Goal: Navigation & Orientation: Find specific page/section

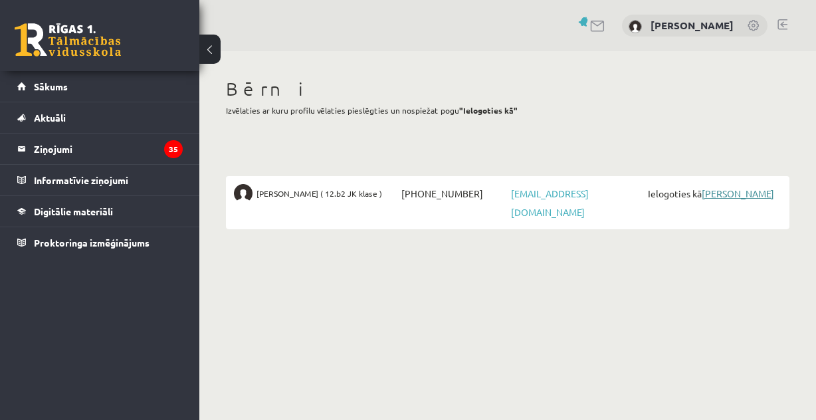
click at [734, 197] on link "[PERSON_NAME]" at bounding box center [738, 193] width 72 height 12
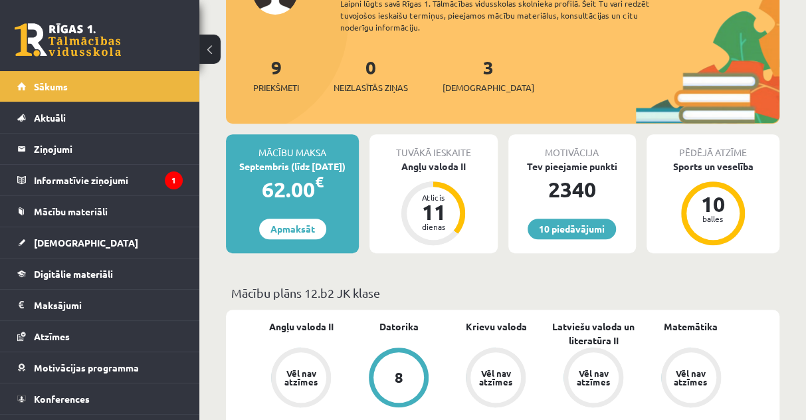
scroll to position [399, 0]
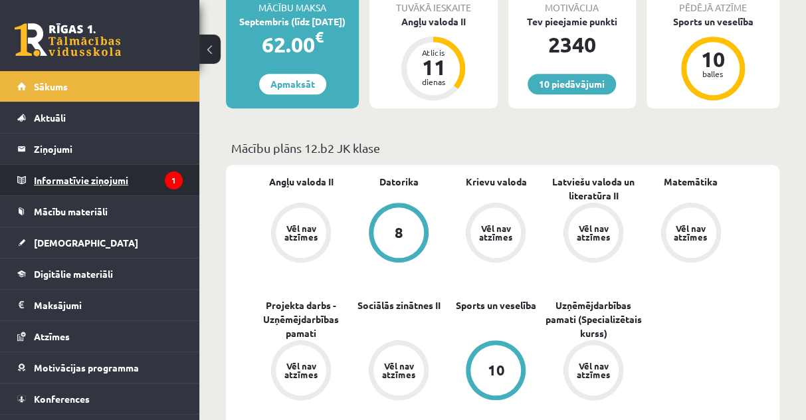
click at [106, 173] on legend "Informatīvie ziņojumi 1" at bounding box center [108, 180] width 149 height 31
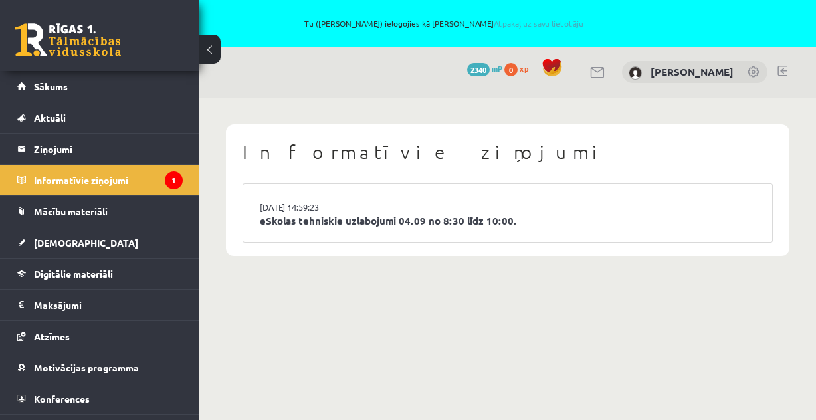
click at [780, 68] on link at bounding box center [783, 71] width 10 height 11
